Goal: Task Accomplishment & Management: Manage account settings

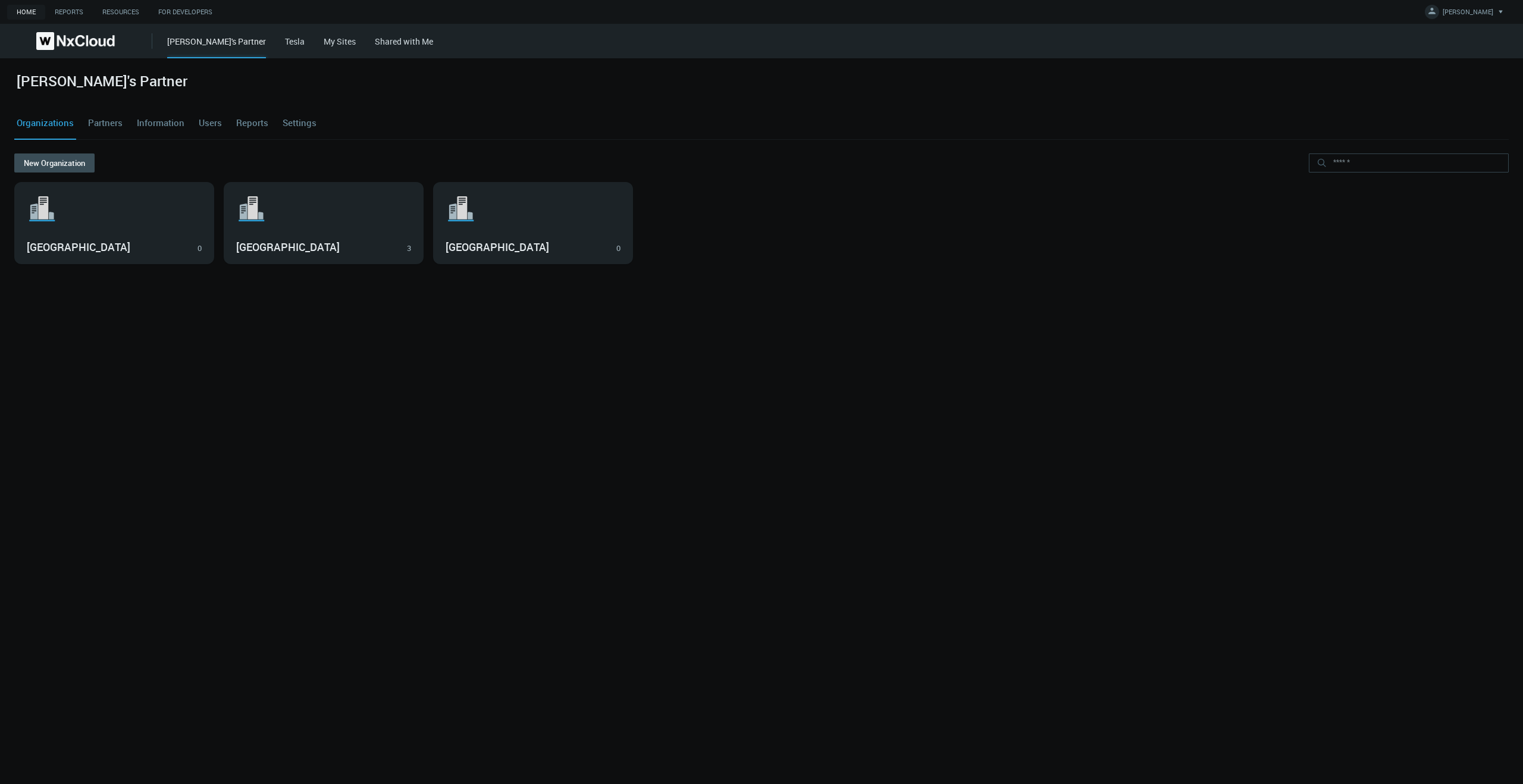
click at [324, 41] on link "My Sites" at bounding box center [339, 41] width 32 height 11
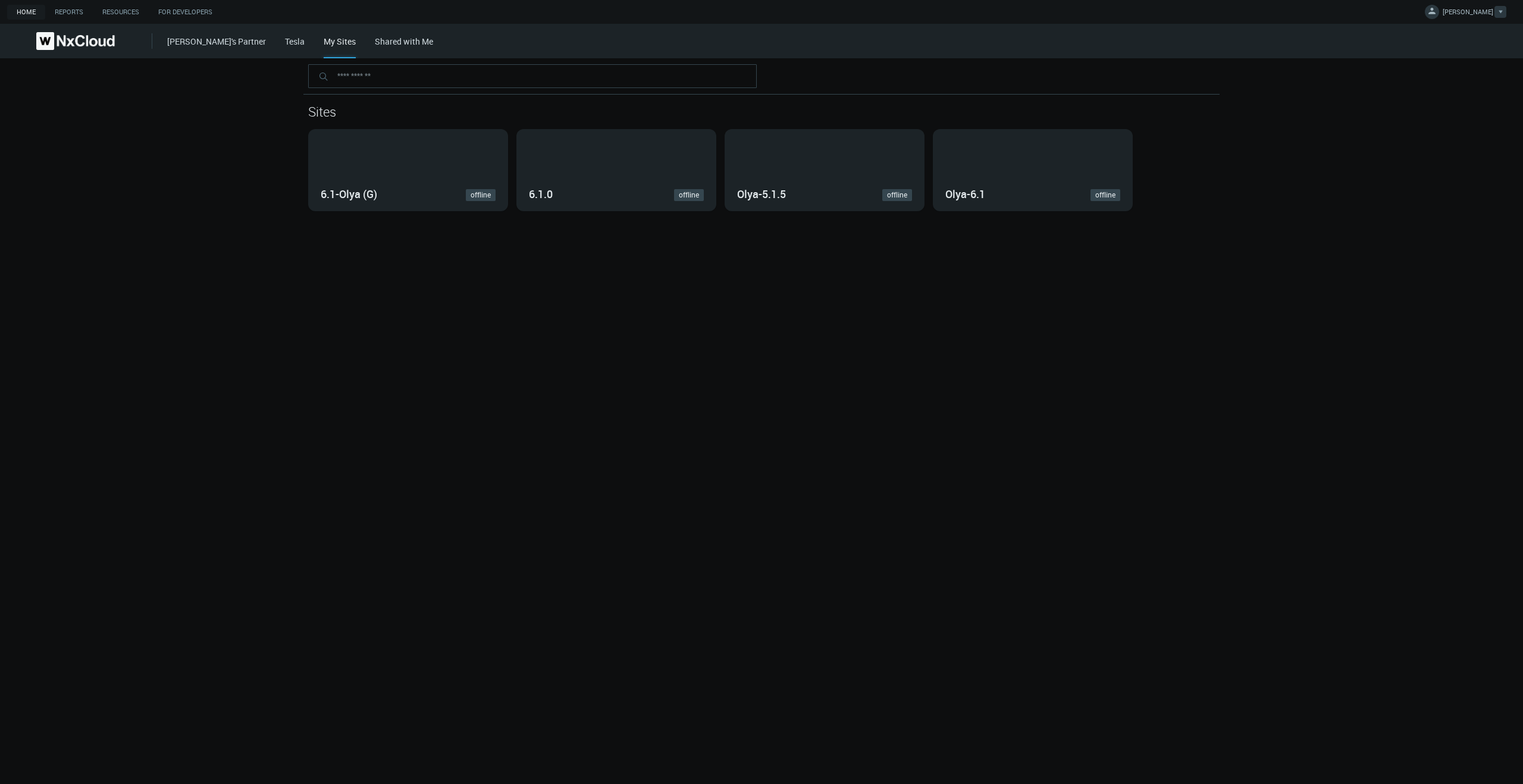
click at [1476, 6] on button "[PERSON_NAME]" at bounding box center [1464, 12] width 92 height 24
click at [1475, 13] on span "[PERSON_NAME]" at bounding box center [1468, 14] width 50 height 14
click at [1472, 33] on span "Account Settings" at bounding box center [1442, 34] width 72 height 11
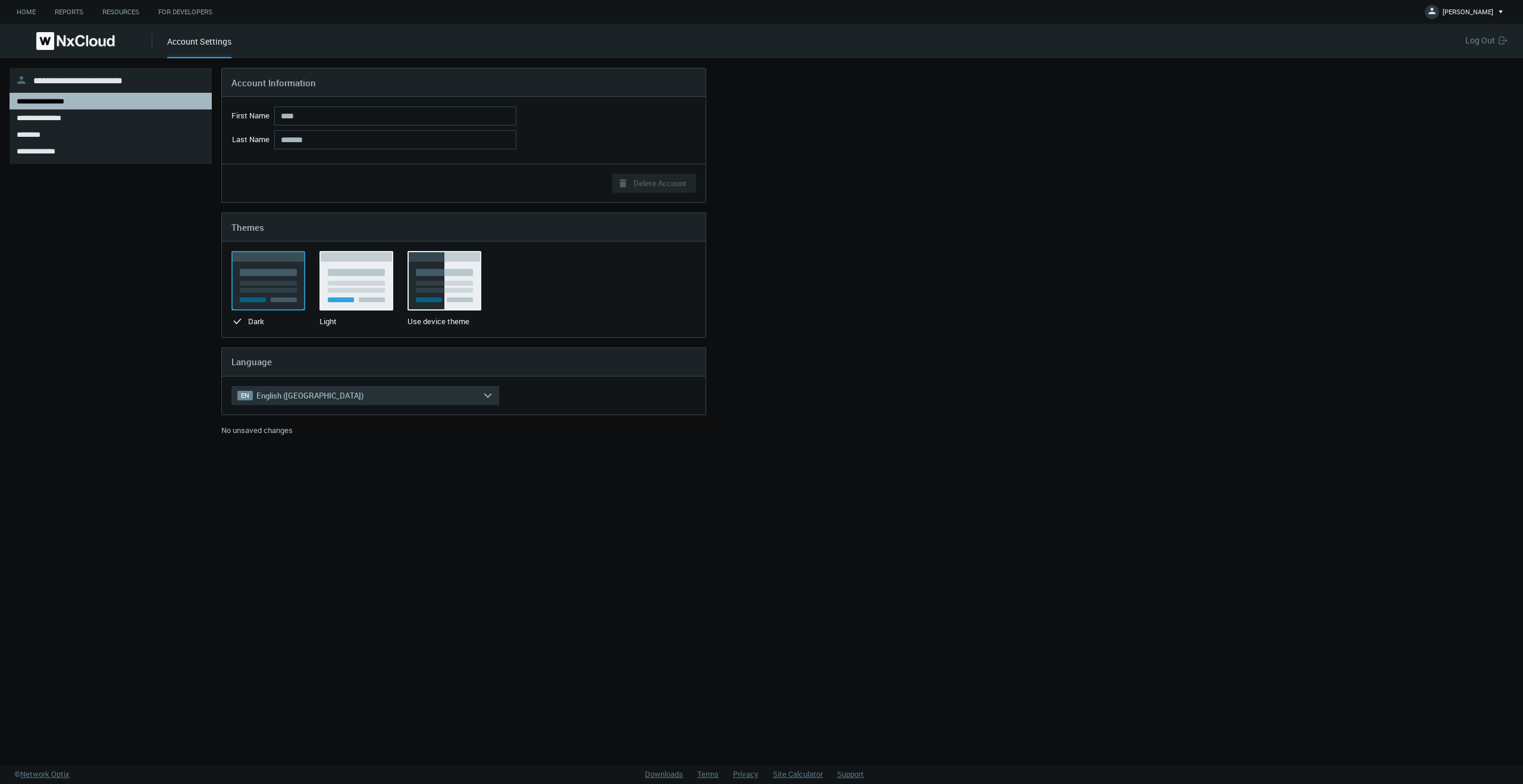
click at [32, 11] on link "Home" at bounding box center [26, 12] width 38 height 15
